Goal: Information Seeking & Learning: Learn about a topic

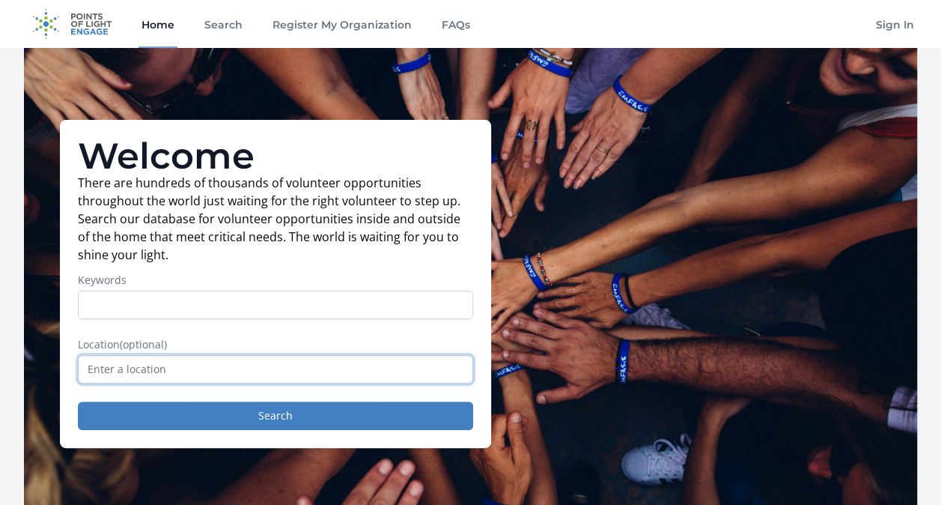
click at [160, 364] on input "text" at bounding box center [275, 369] width 395 height 28
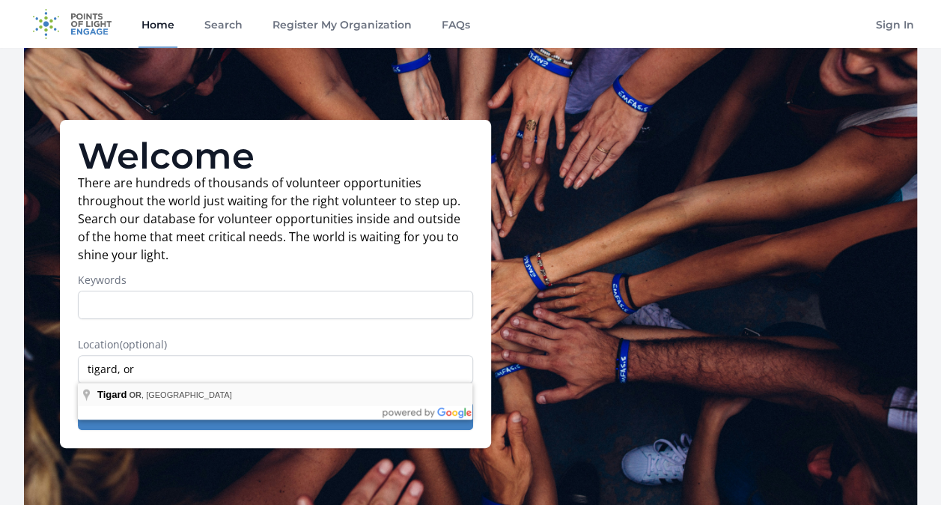
type input "Tigard, [GEOGRAPHIC_DATA], [GEOGRAPHIC_DATA]"
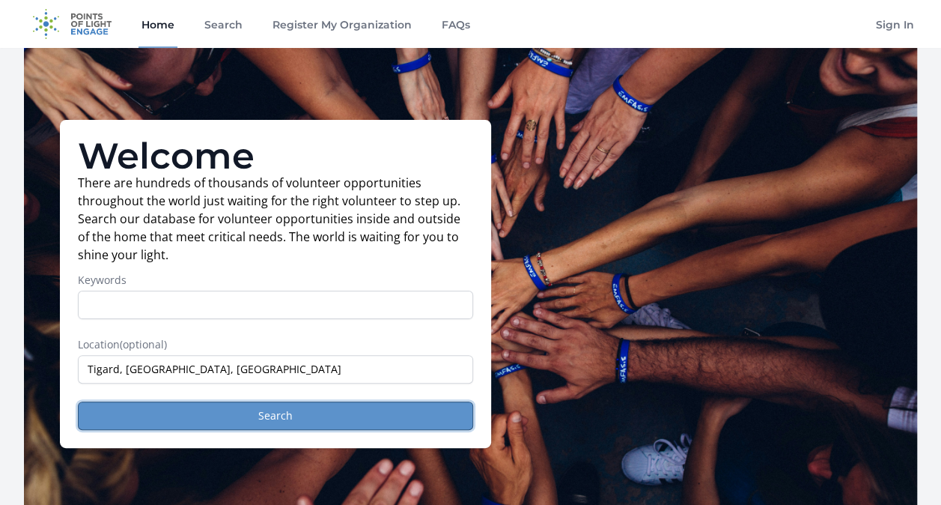
click at [257, 410] on button "Search" at bounding box center [275, 415] width 395 height 28
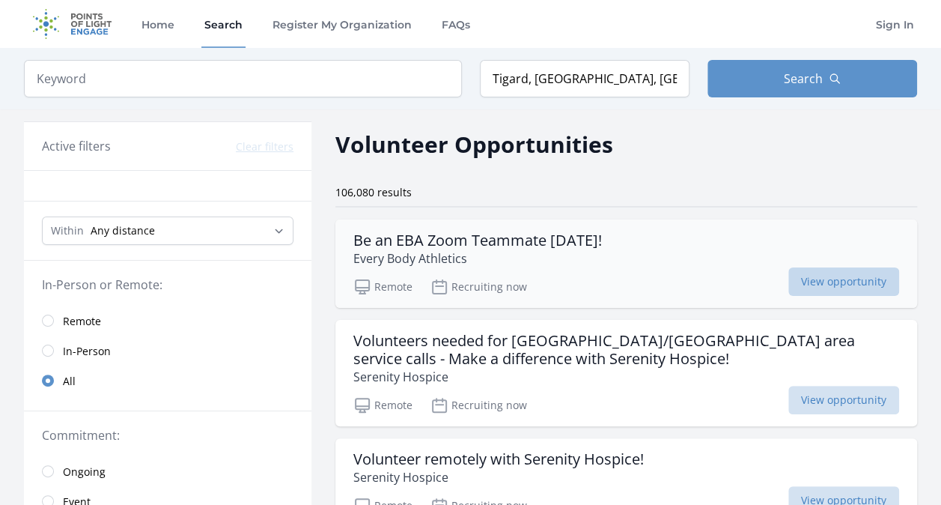
click at [854, 279] on span "View opportunity" at bounding box center [843, 281] width 111 height 28
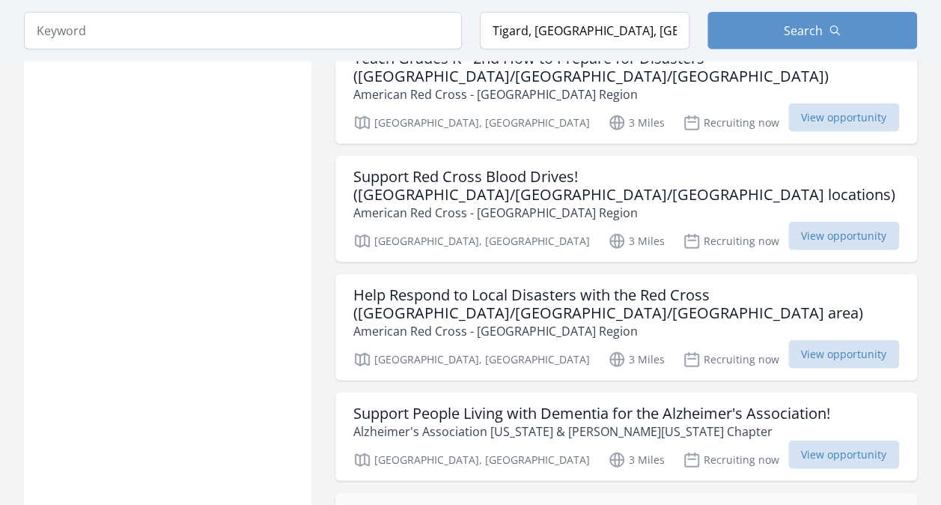
scroll to position [1872, 0]
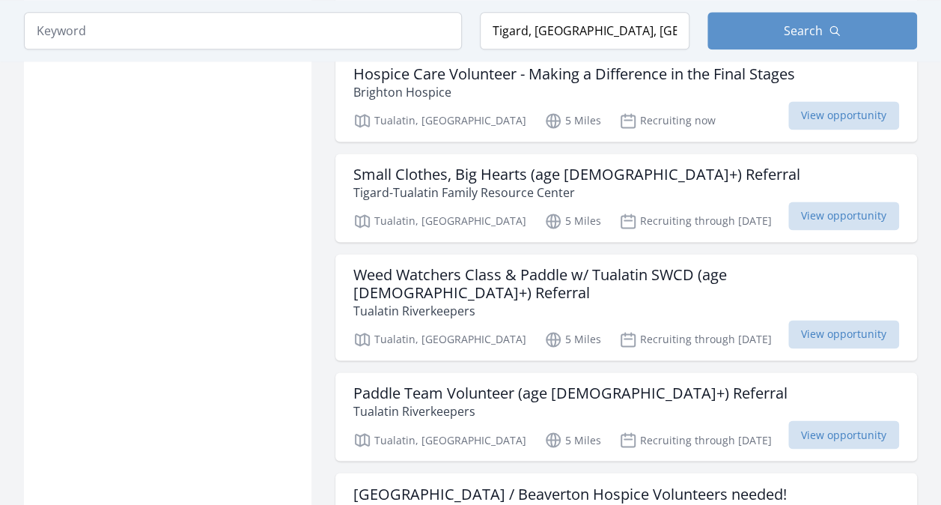
scroll to position [4160, 0]
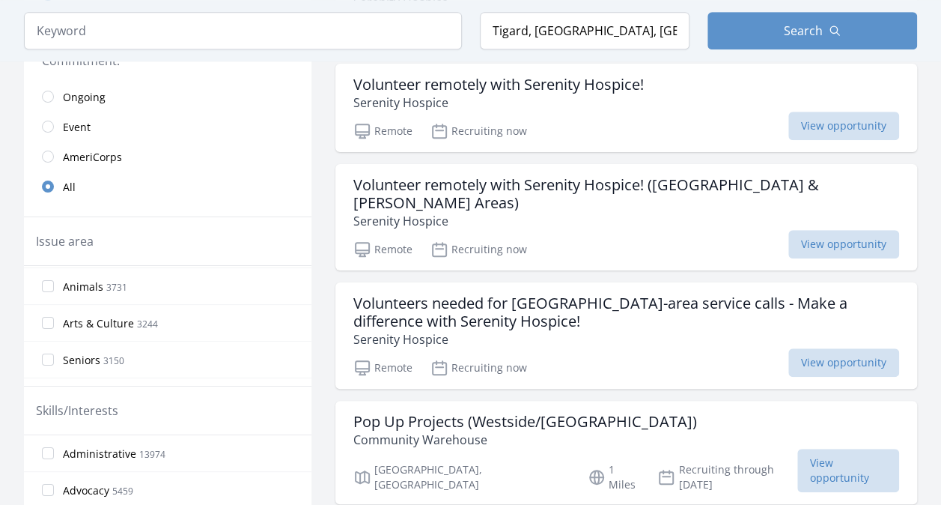
scroll to position [150, 0]
click at [50, 313] on input "Animals 3731" at bounding box center [48, 317] width 12 height 12
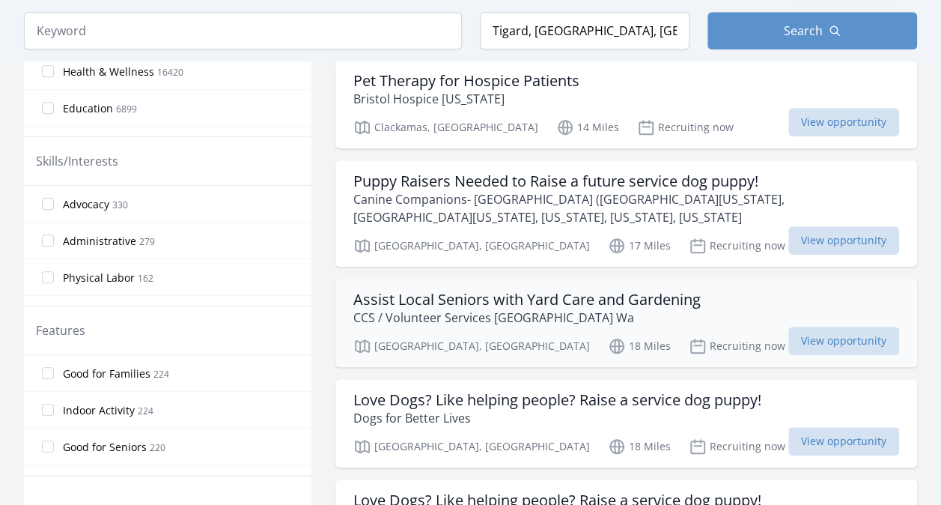
scroll to position [674, 0]
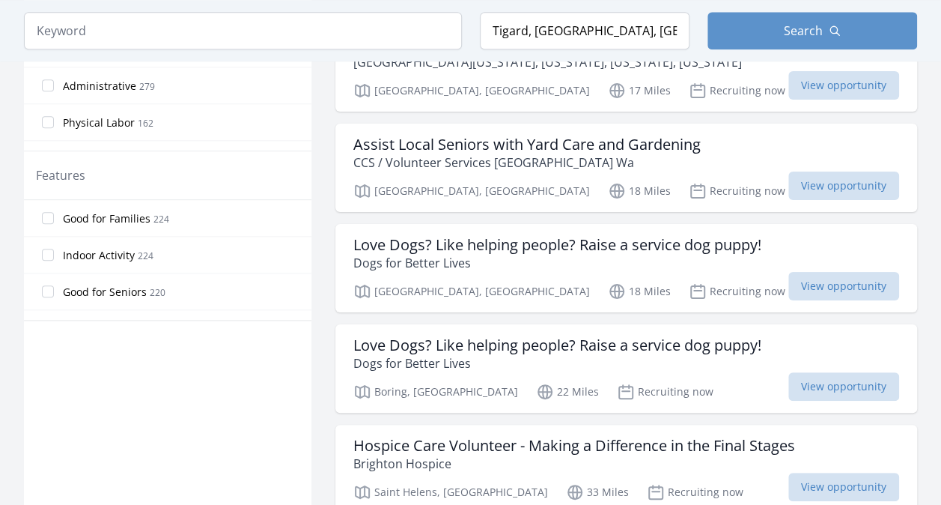
click at [55, 213] on label "Good for Families 224" at bounding box center [168, 218] width 288 height 30
click at [54, 213] on input "Good for Families 224" at bounding box center [48, 218] width 12 height 12
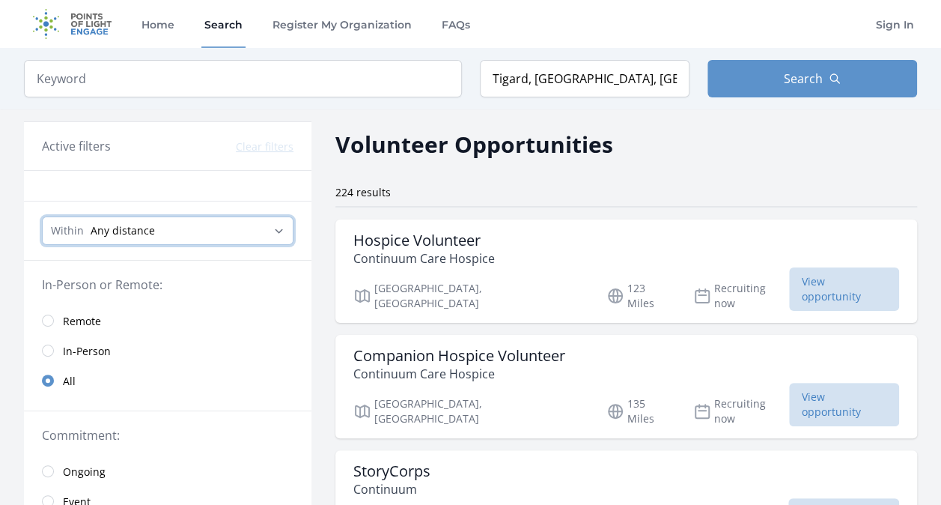
click at [274, 229] on select "Any distance , 5 Miles , 20 Miles , 50 Miles , 100 Miles" at bounding box center [168, 230] width 252 height 28
select select "8046"
click at [42, 216] on select "Any distance , 5 Miles , 20 Miles , 50 Miles , 100 Miles" at bounding box center [168, 230] width 252 height 28
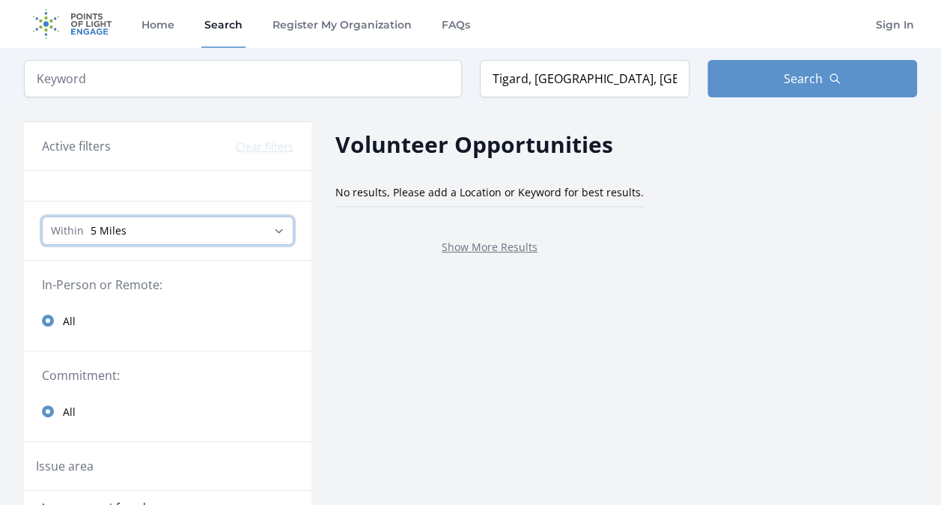
click at [282, 228] on select "Any distance , 5 Miles , 20 Miles , 50 Miles , 100 Miles" at bounding box center [168, 230] width 252 height 28
select select "32186"
click at [42, 216] on select "Any distance , 5 Miles , 20 Miles , 50 Miles , 100 Miles" at bounding box center [168, 230] width 252 height 28
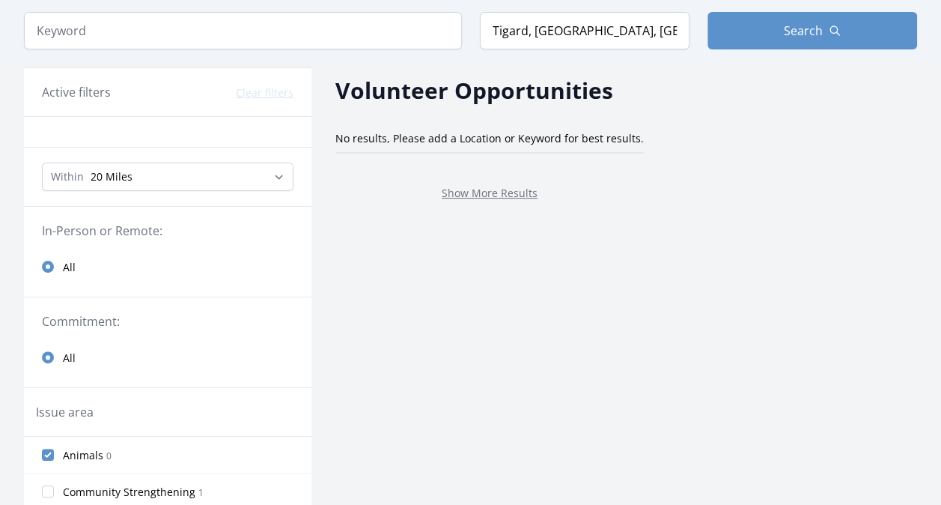
scroll to position [150, 0]
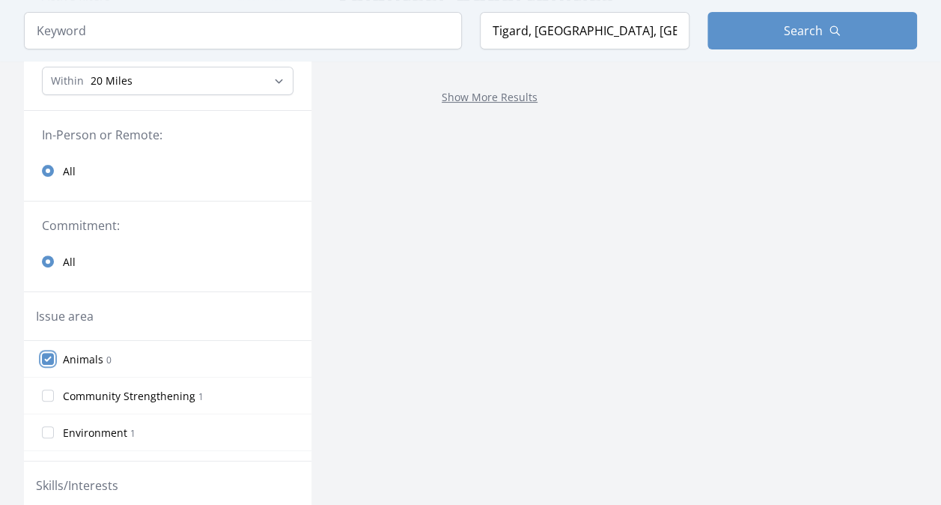
click at [42, 359] on input "Animals 0" at bounding box center [48, 359] width 12 height 12
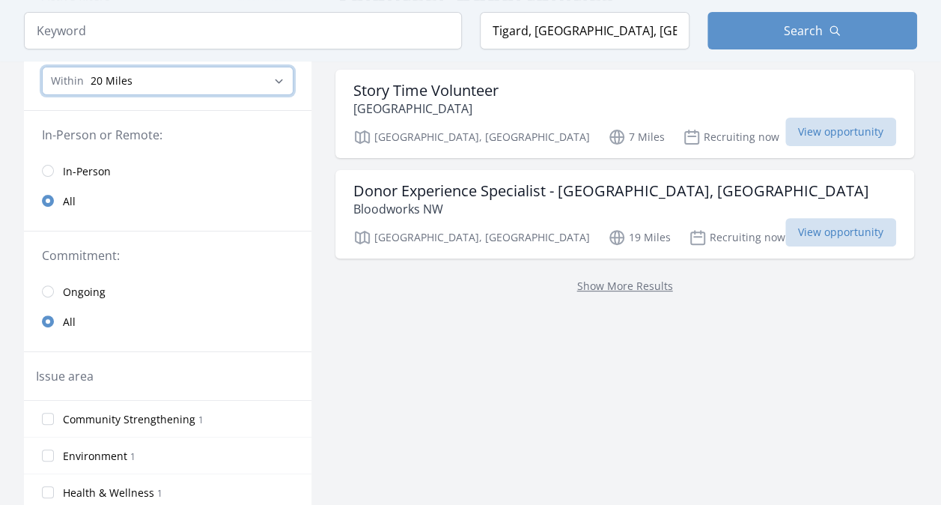
click at [135, 79] on select "Any distance , 5 Miles , 20 Miles , 50 Miles , 100 Miles" at bounding box center [168, 81] width 252 height 28
select select "8046"
click at [42, 67] on select "Any distance , 5 Miles , 20 Miles , 50 Miles , 100 Miles" at bounding box center [168, 81] width 252 height 28
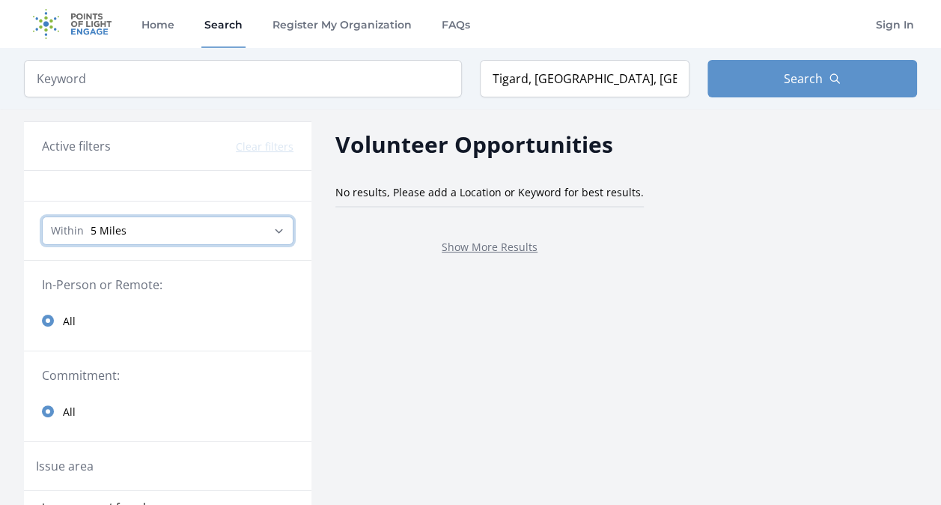
click at [268, 222] on select "Any distance , 5 Miles , 20 Miles , 50 Miles , 100 Miles" at bounding box center [168, 230] width 252 height 28
select select "32186"
click at [42, 216] on select "Any distance , 5 Miles , 20 Miles , 50 Miles , 100 Miles" at bounding box center [168, 230] width 252 height 28
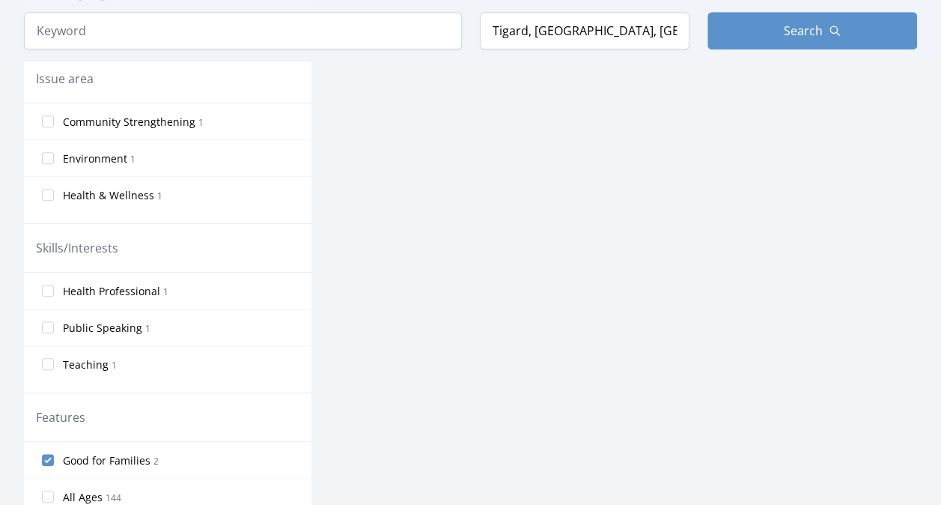
scroll to position [599, 0]
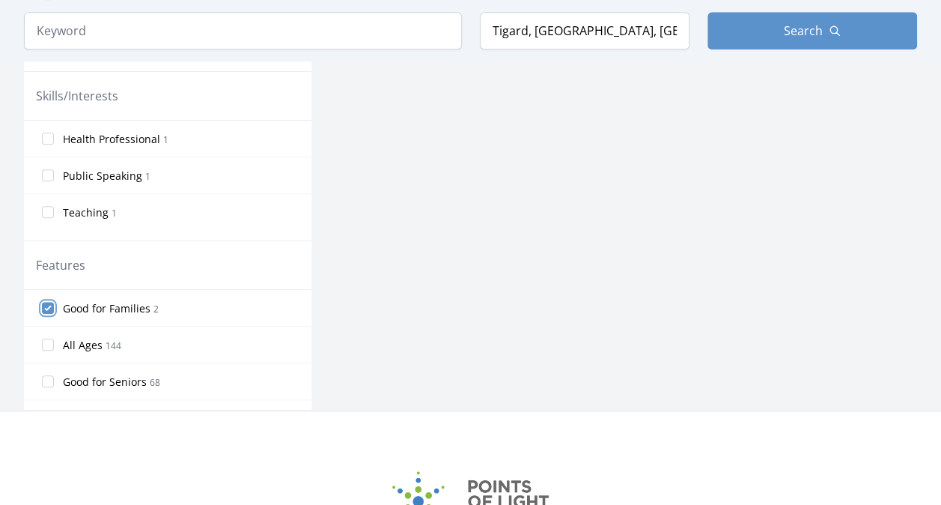
click at [49, 303] on input "Good for Families 2" at bounding box center [48, 308] width 12 height 12
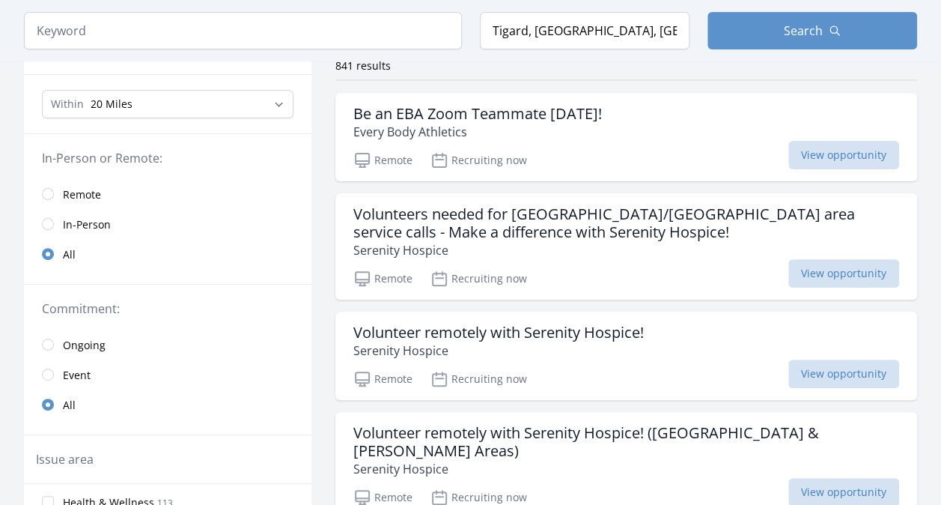
scroll to position [0, 0]
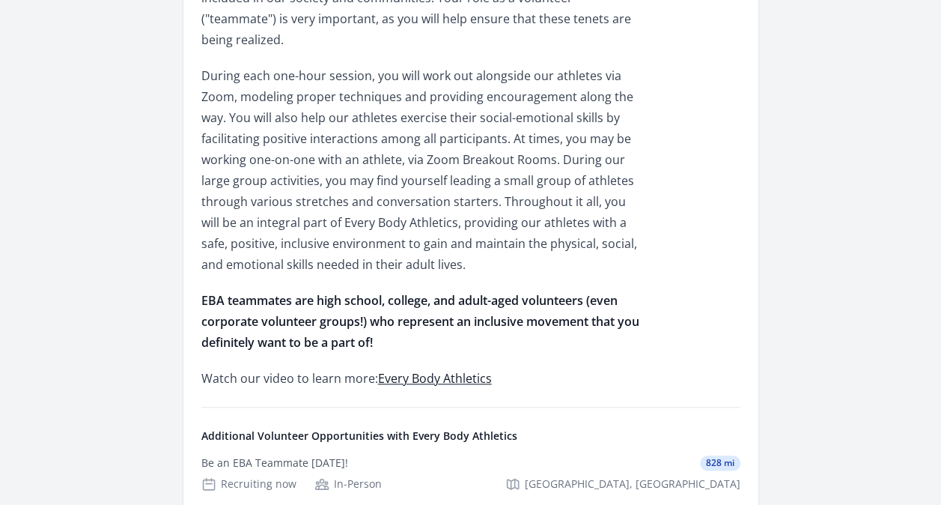
scroll to position [749, 0]
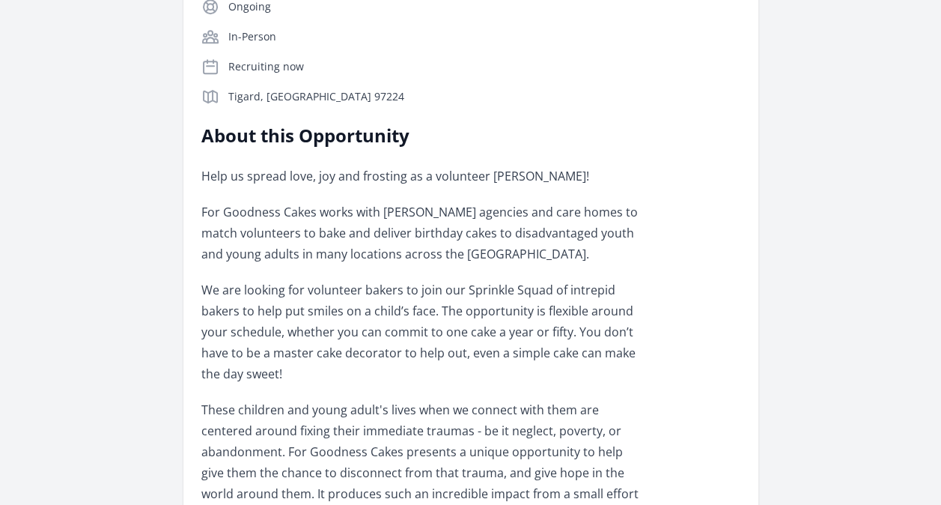
scroll to position [374, 0]
click at [225, 262] on div "Help us spread love, joy and frosting as a volunteer [PERSON_NAME]! For Goodnes…" at bounding box center [420, 510] width 438 height 692
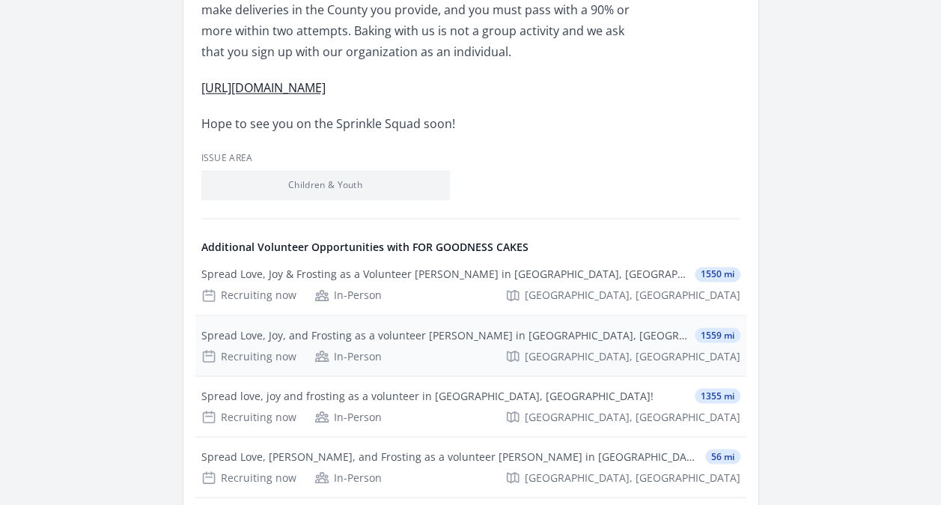
scroll to position [1123, 0]
